Goal: Browse casually

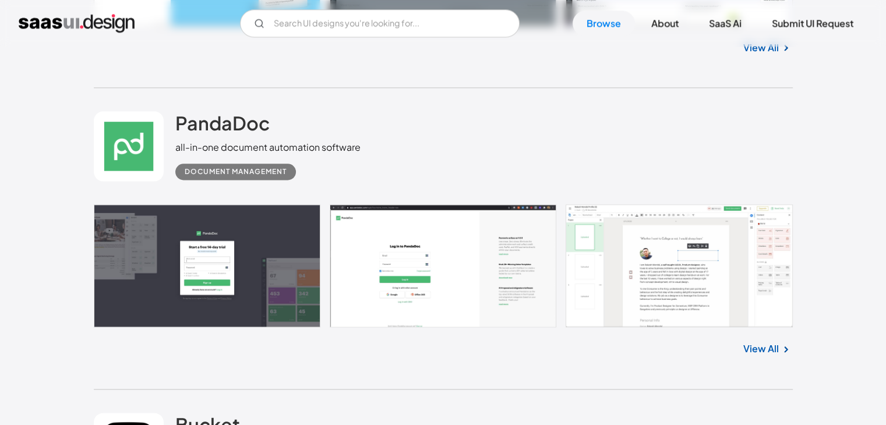
scroll to position [1496, 0]
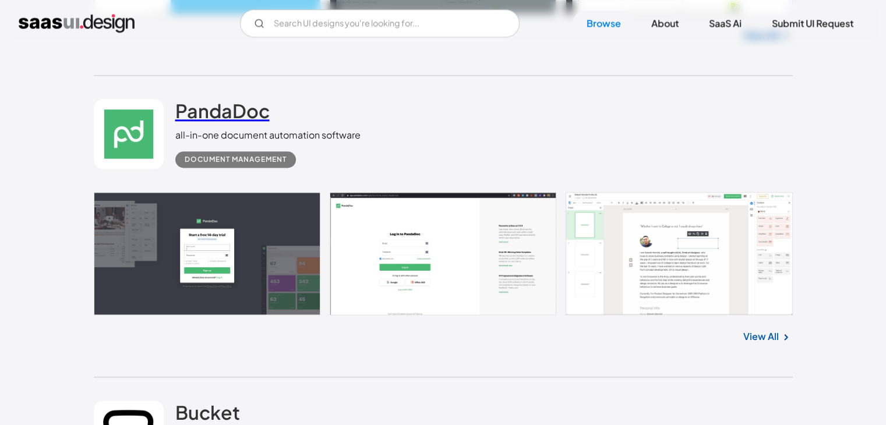
click at [204, 118] on h2 "PandaDoc" at bounding box center [222, 110] width 94 height 23
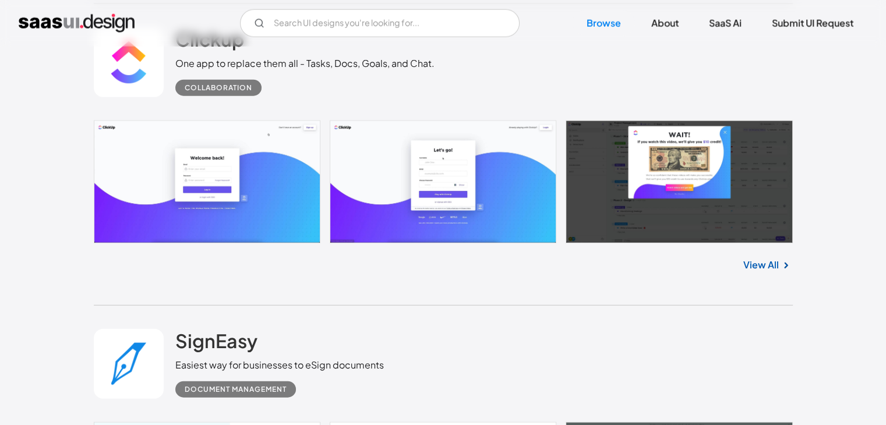
scroll to position [2789, 0]
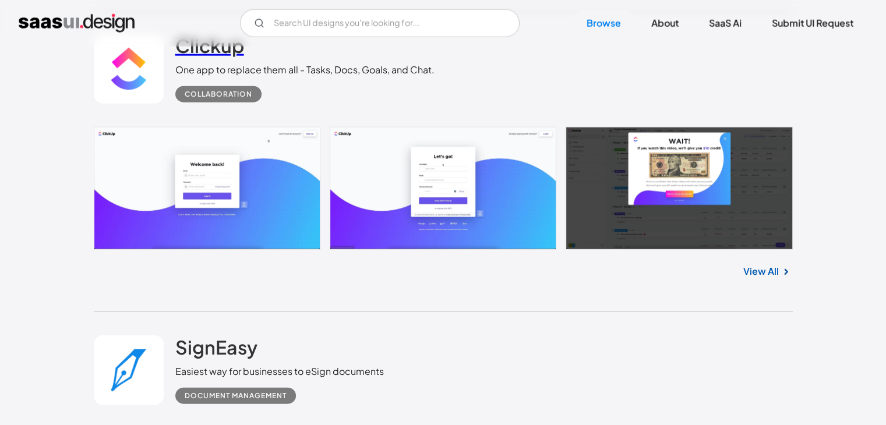
click at [224, 54] on h2 "Clickup" at bounding box center [209, 45] width 69 height 23
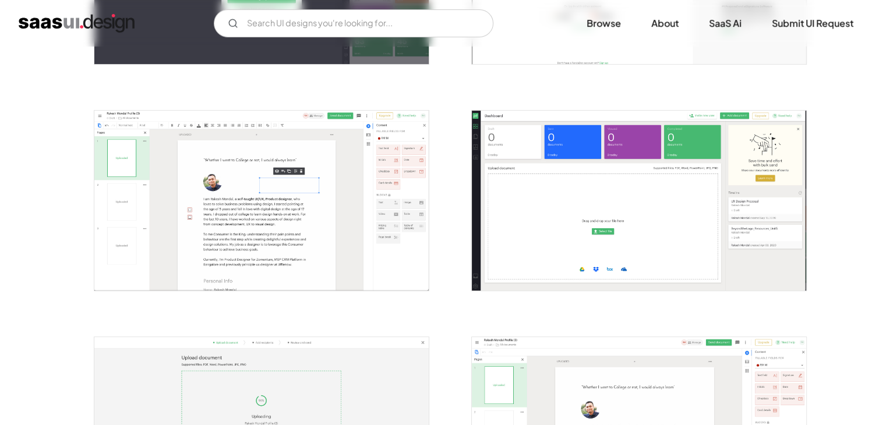
scroll to position [391, 0]
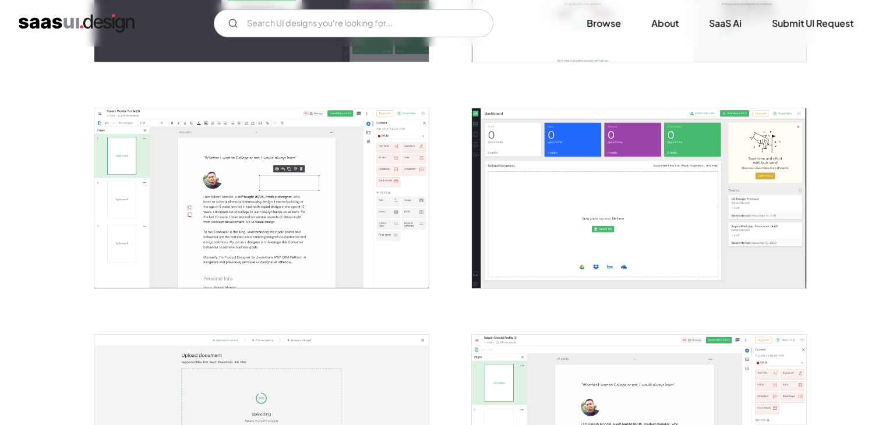
click at [294, 154] on img "open lightbox" at bounding box center [261, 198] width 334 height 180
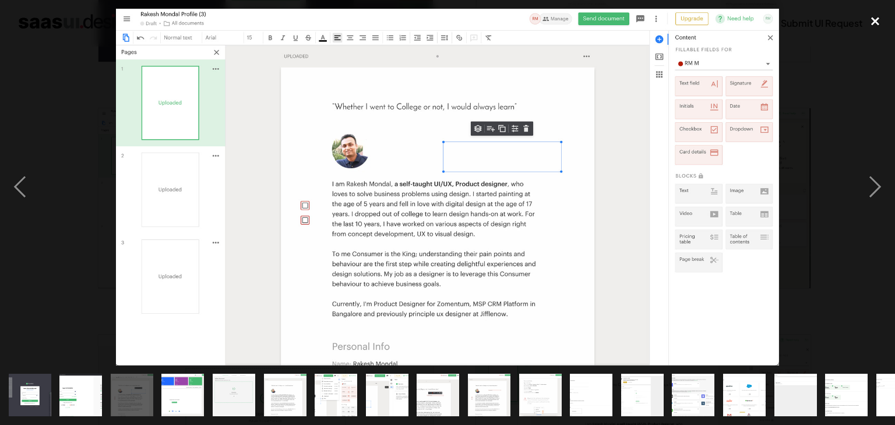
click at [867, 17] on div "close lightbox" at bounding box center [875, 22] width 40 height 26
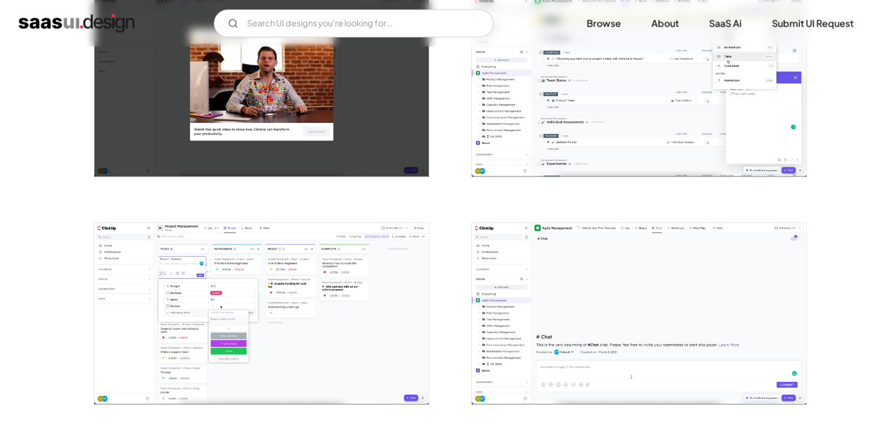
scroll to position [974, 0]
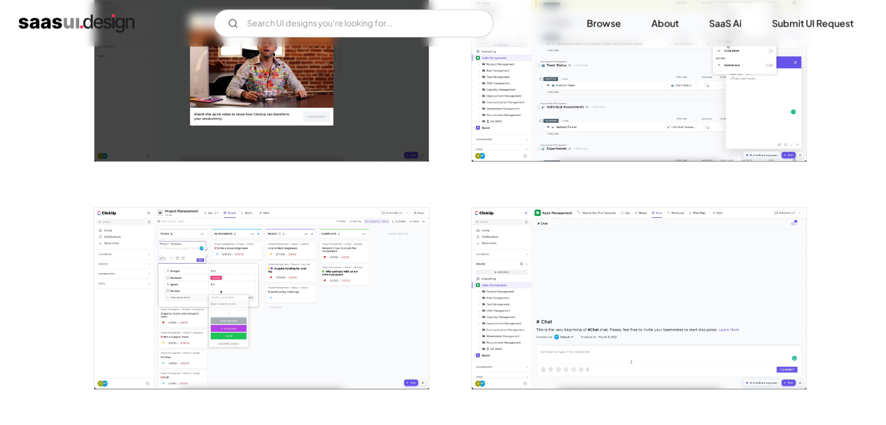
click at [320, 280] on img "open lightbox" at bounding box center [261, 298] width 334 height 181
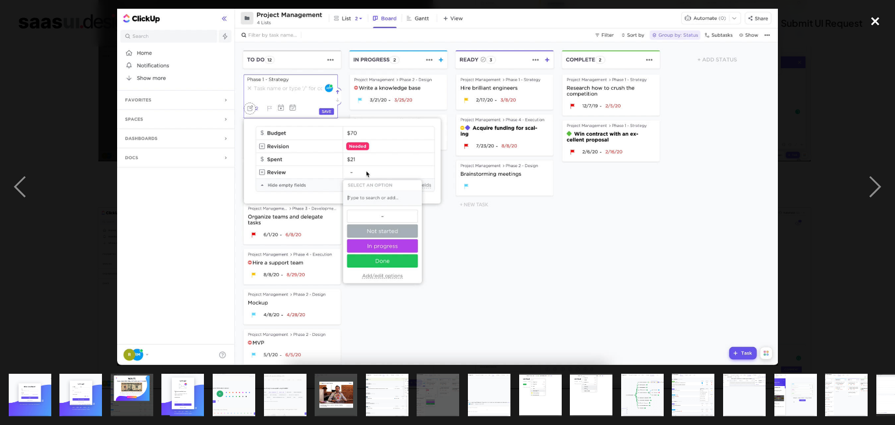
click at [873, 15] on div "close lightbox" at bounding box center [875, 22] width 40 height 26
